Goal: Information Seeking & Learning: Check status

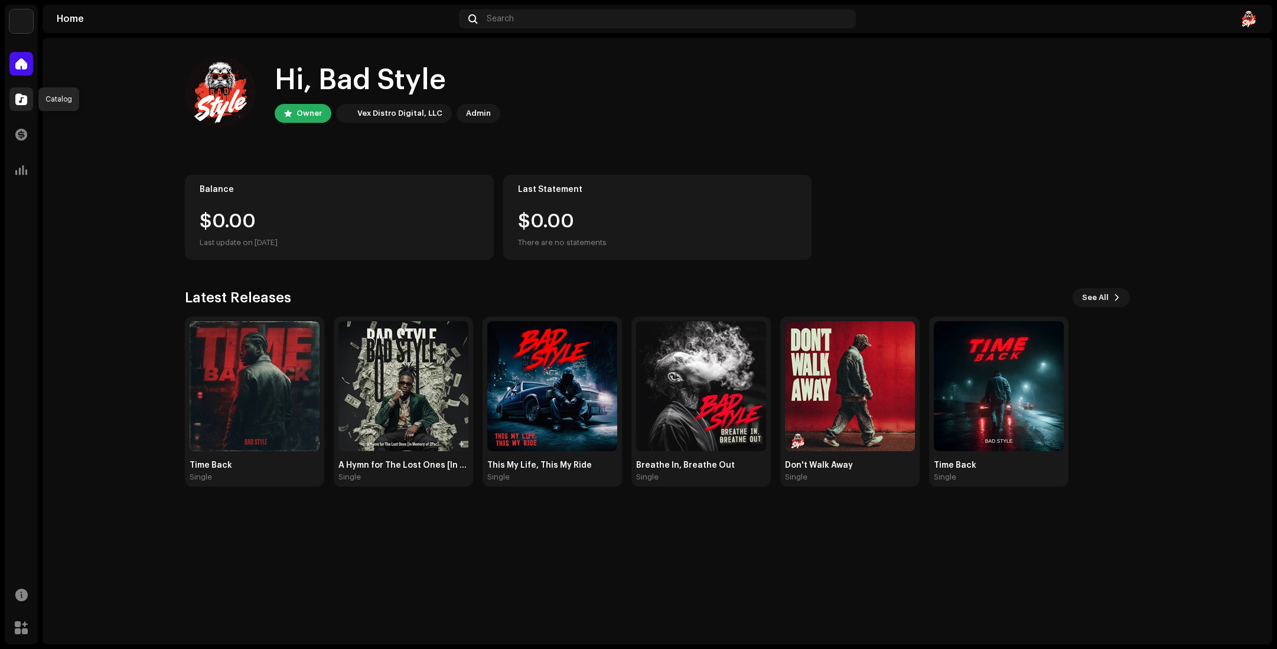
click at [19, 99] on span at bounding box center [21, 99] width 12 height 9
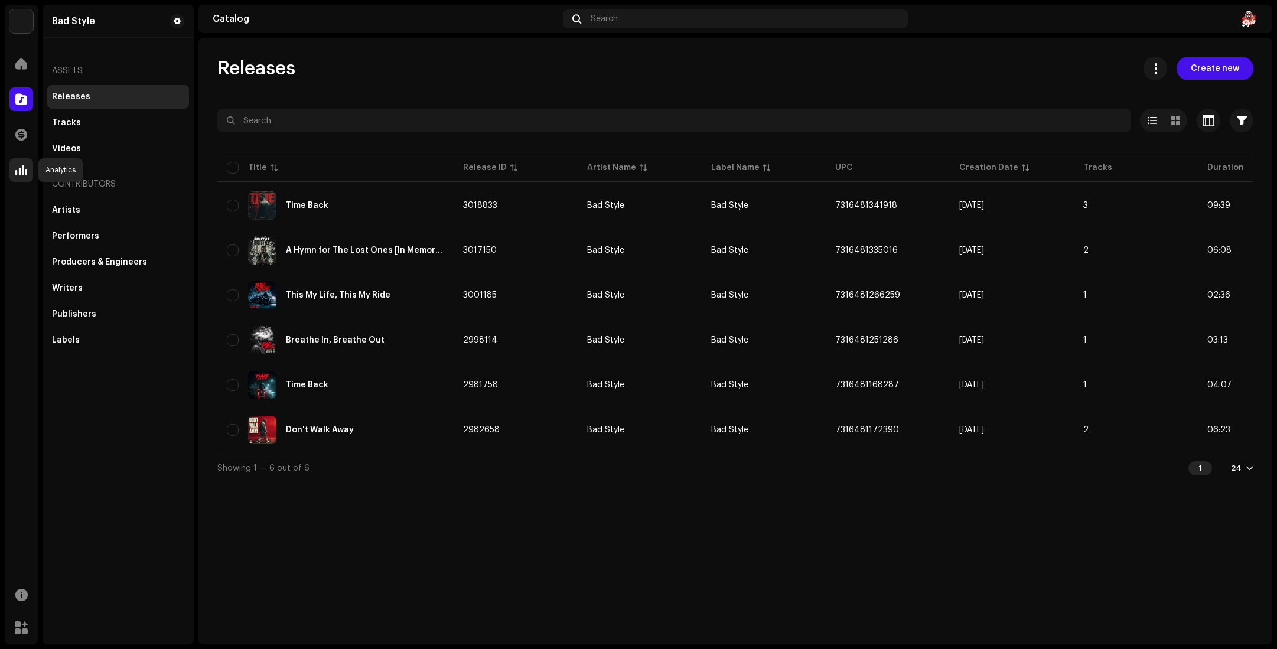
click at [27, 170] on span at bounding box center [21, 169] width 12 height 9
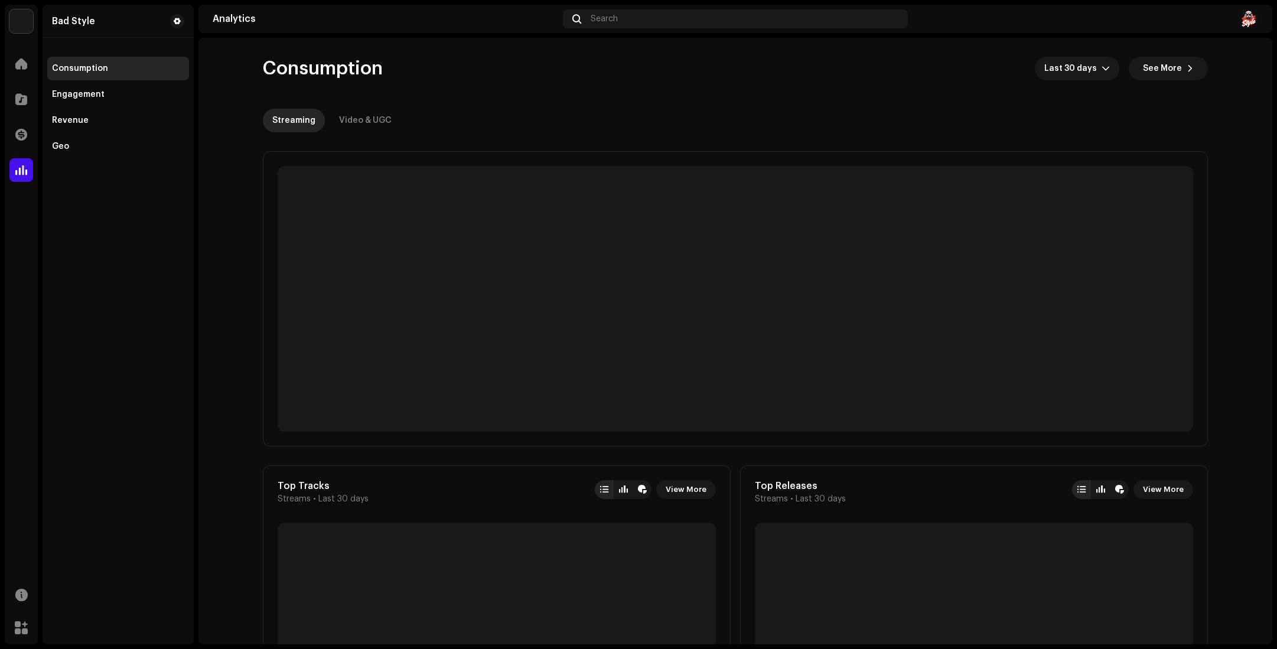
click at [24, 172] on span at bounding box center [21, 169] width 12 height 9
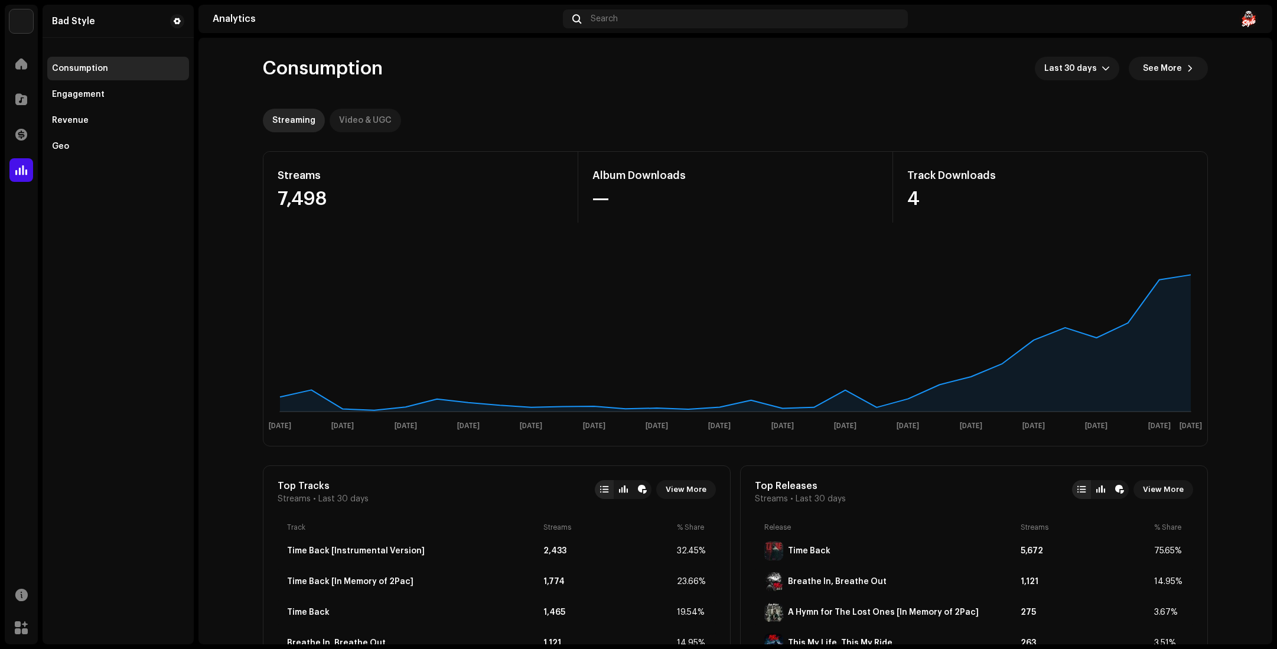
click at [369, 112] on div "Video & UGC" at bounding box center [365, 121] width 53 height 24
